Goal: Task Accomplishment & Management: Complete application form

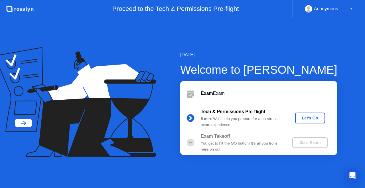
click at [305, 122] on button "Let's Go" at bounding box center [310, 117] width 30 height 11
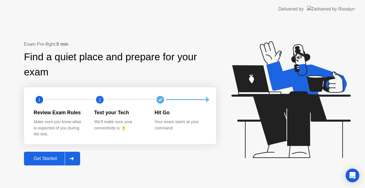
click at [50, 160] on div "Get Started" at bounding box center [45, 158] width 39 height 5
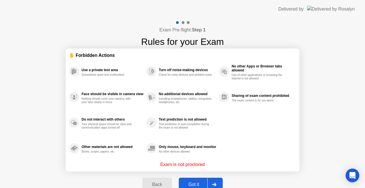
click at [200, 184] on div "Got it" at bounding box center [194, 184] width 27 height 5
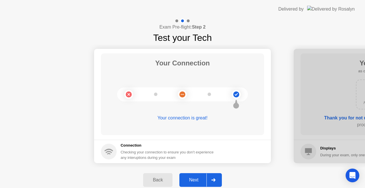
click at [200, 179] on div "Next" at bounding box center [193, 179] width 25 height 5
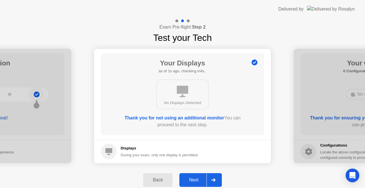
click at [200, 179] on div "Next" at bounding box center [193, 179] width 25 height 5
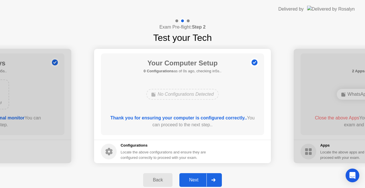
click at [200, 179] on div "Next" at bounding box center [193, 179] width 25 height 5
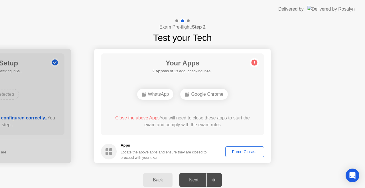
click at [243, 151] on div "Force Close..." at bounding box center [244, 151] width 35 height 5
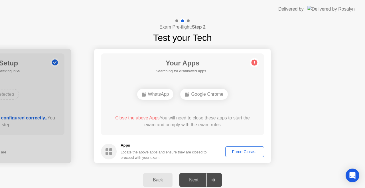
click at [197, 178] on div "Next" at bounding box center [193, 179] width 25 height 5
click at [244, 147] on button "Force Close..." at bounding box center [244, 151] width 39 height 11
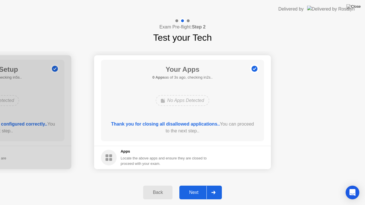
click at [199, 187] on button "Next" at bounding box center [200, 193] width 43 height 14
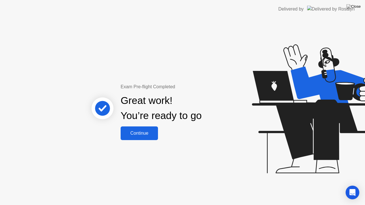
click at [135, 134] on div "Continue" at bounding box center [139, 133] width 34 height 5
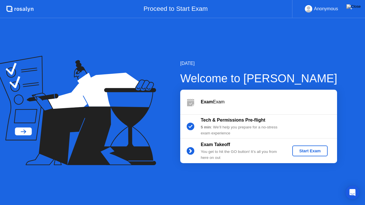
click at [309, 156] on button "Start Exam" at bounding box center [309, 151] width 35 height 11
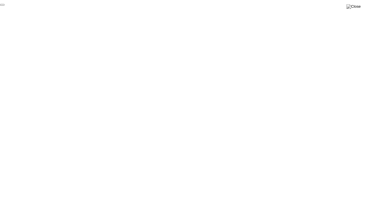
click div "End Proctoring Session"
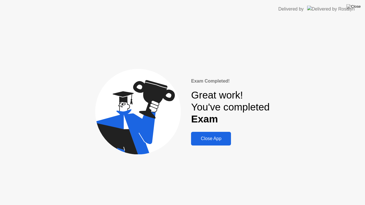
click at [207, 139] on div "Close App" at bounding box center [211, 138] width 37 height 5
